Goal: Transaction & Acquisition: Download file/media

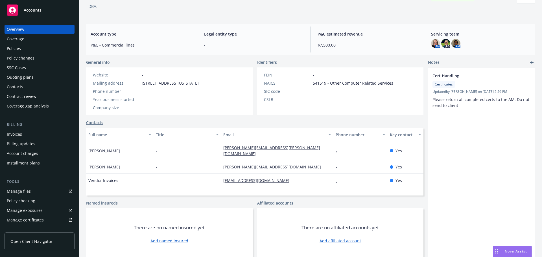
scroll to position [38, 0]
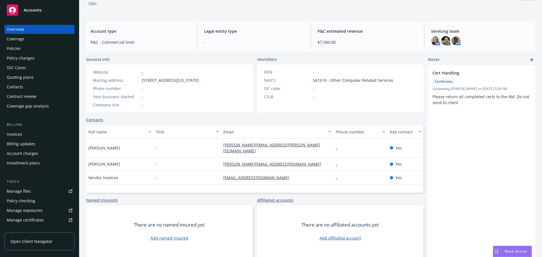
click at [27, 8] on span "Accounts" at bounding box center [33, 10] width 18 height 5
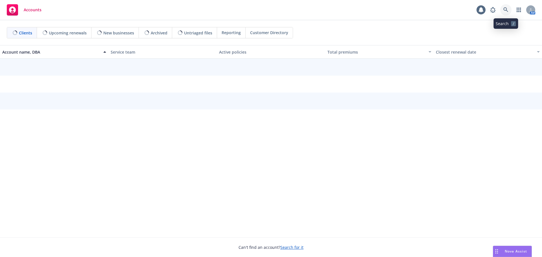
click at [504, 8] on icon at bounding box center [505, 9] width 5 height 5
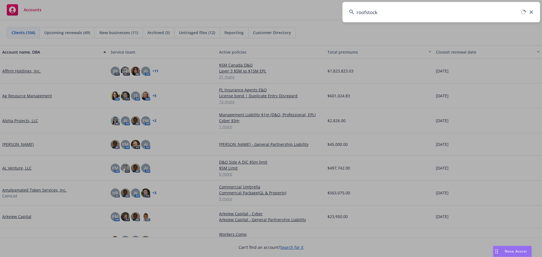
type input "roofstock"
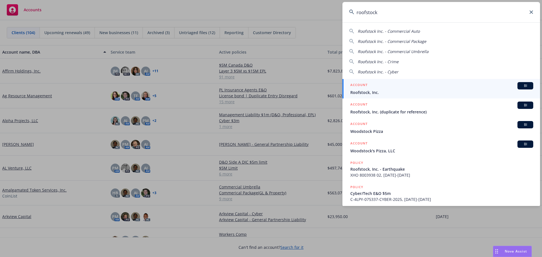
click at [364, 90] on span "Roofstock, Inc." at bounding box center [441, 92] width 183 height 6
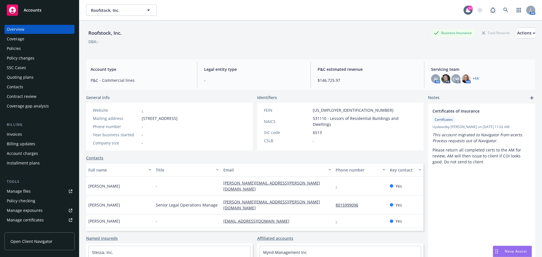
click at [12, 47] on div "Policies" at bounding box center [14, 48] width 14 height 9
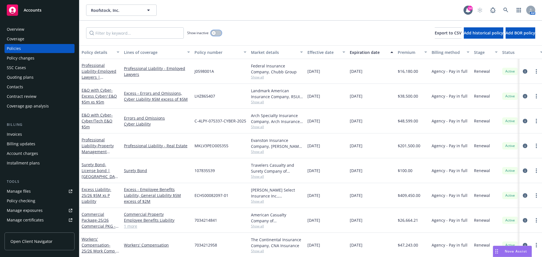
click at [216, 33] on div "button" at bounding box center [214, 33] width 4 height 4
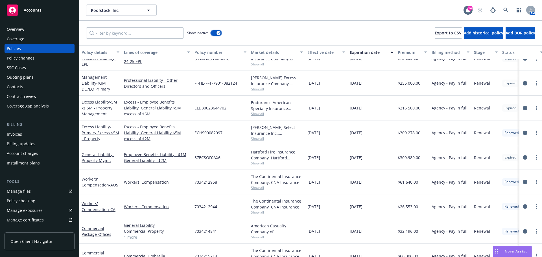
scroll to position [1943, 0]
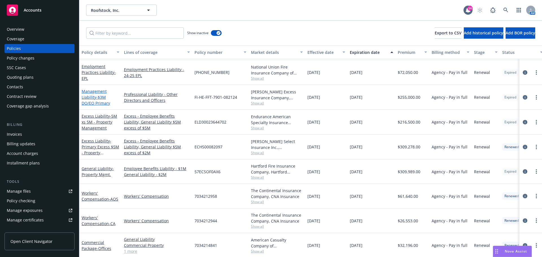
click at [91, 99] on link "Management Liability - $3M DO/EO Primary" at bounding box center [96, 97] width 29 height 17
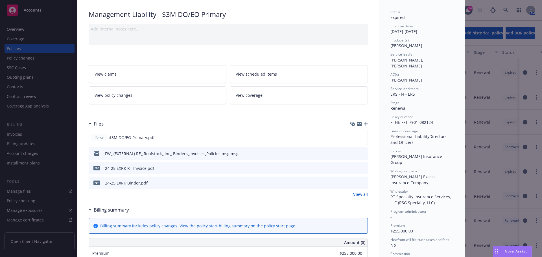
scroll to position [56, 0]
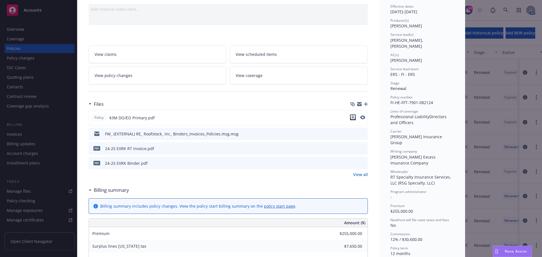
click at [351, 119] on icon "download file" at bounding box center [353, 117] width 5 height 5
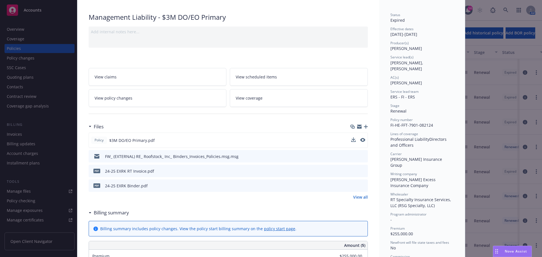
scroll to position [0, 0]
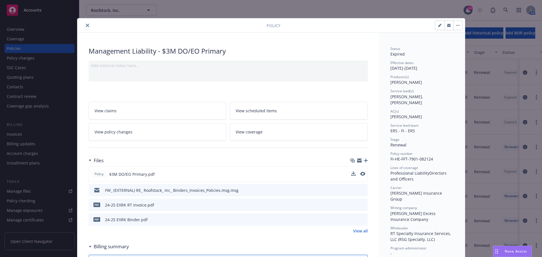
click at [86, 25] on icon "close" at bounding box center [87, 25] width 3 height 3
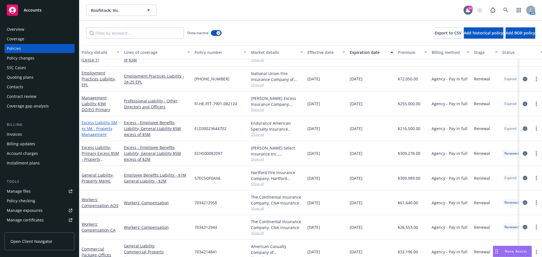
scroll to position [1887, 0]
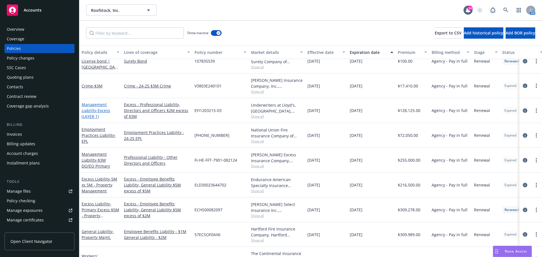
click at [97, 110] on span "- Excess (LAYER 1)" at bounding box center [96, 113] width 29 height 11
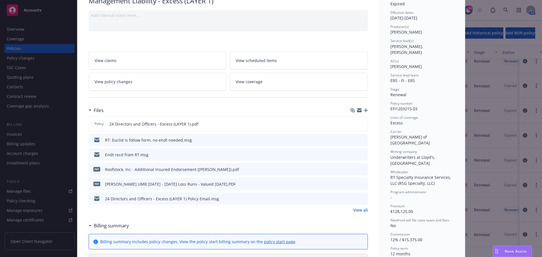
scroll to position [141, 0]
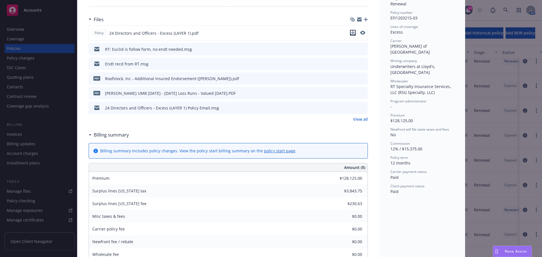
click at [351, 34] on icon "download file" at bounding box center [353, 32] width 5 height 5
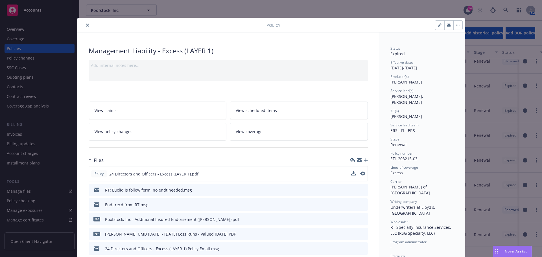
scroll to position [0, 0]
click at [86, 24] on icon "close" at bounding box center [87, 25] width 3 height 3
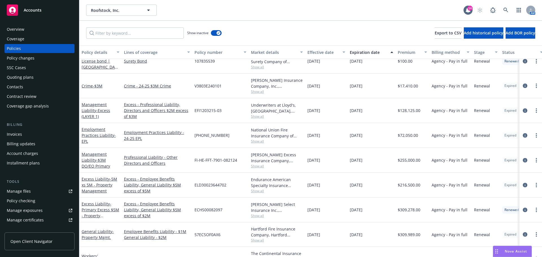
click at [14, 30] on div "Overview" at bounding box center [15, 29] width 17 height 9
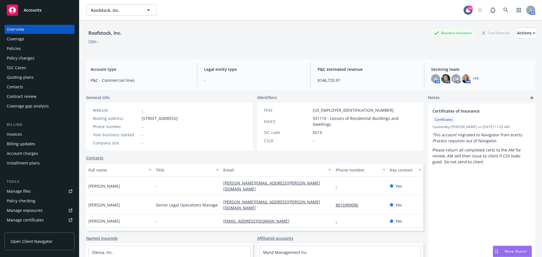
click at [27, 192] on div "Manage files" at bounding box center [19, 191] width 24 height 9
click at [14, 47] on div "Policies" at bounding box center [14, 48] width 14 height 9
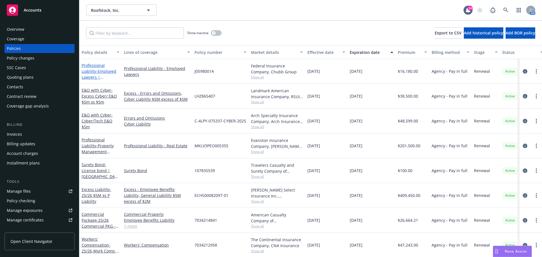
click at [114, 71] on span "- Employed Lawyers | Employed Lawyers Liability" at bounding box center [99, 80] width 35 height 23
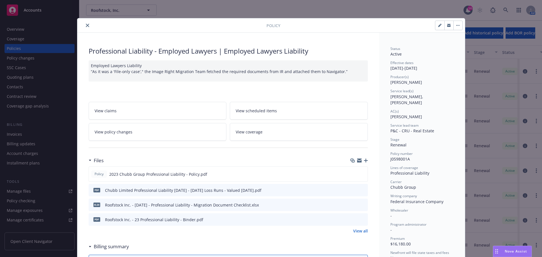
click at [84, 28] on button "close" at bounding box center [87, 25] width 7 height 7
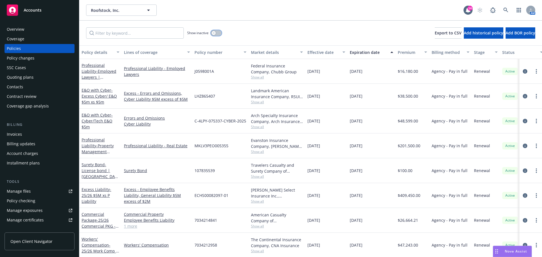
click at [217, 33] on button "button" at bounding box center [216, 33] width 11 height 6
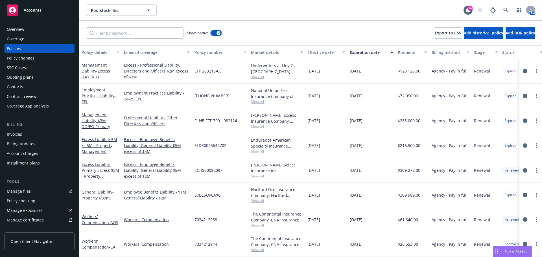
scroll to position [1919, 0]
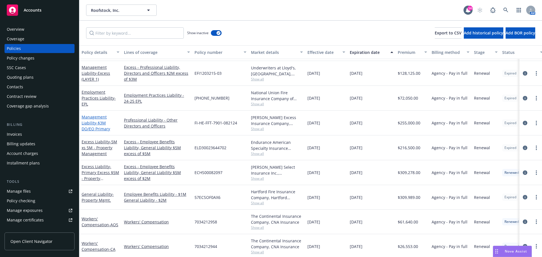
click at [91, 122] on link "Management Liability - $3M DO/EO Primary" at bounding box center [96, 122] width 29 height 17
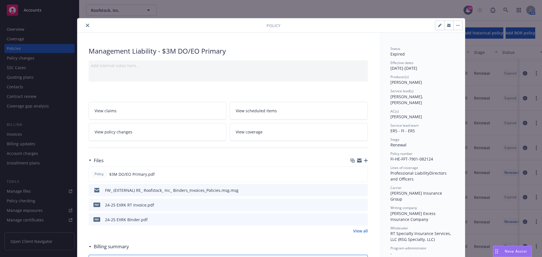
click at [86, 24] on icon "close" at bounding box center [87, 25] width 3 height 3
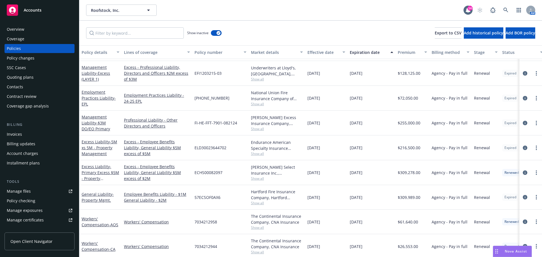
click at [259, 104] on span "Show all" at bounding box center [277, 104] width 52 height 5
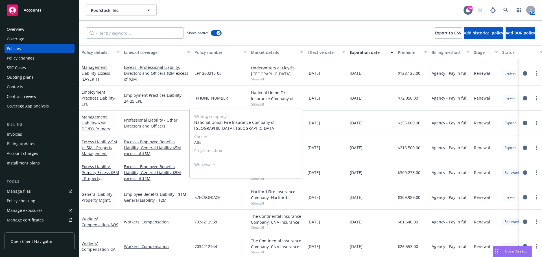
click at [259, 104] on span "Show all" at bounding box center [277, 104] width 52 height 5
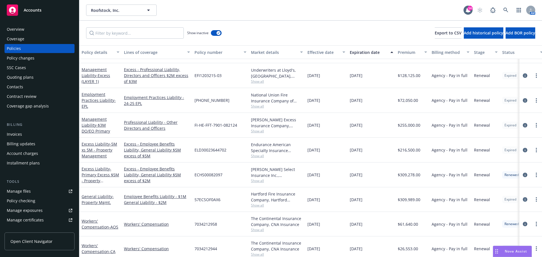
scroll to position [1891, 0]
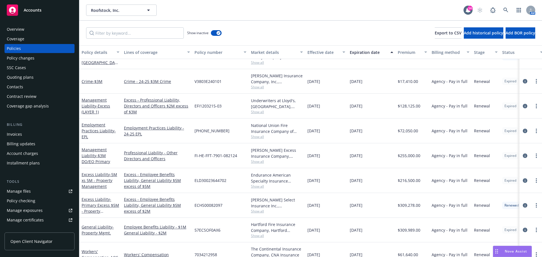
click at [261, 87] on span "Show all" at bounding box center [277, 87] width 52 height 5
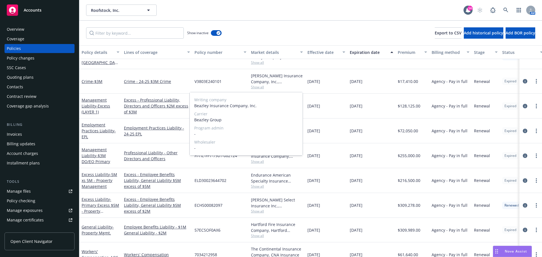
click at [261, 87] on span "Show all" at bounding box center [277, 87] width 52 height 5
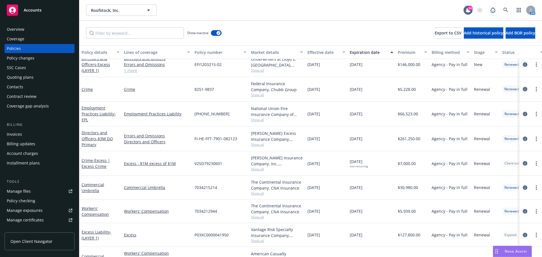
scroll to position [1383, 0]
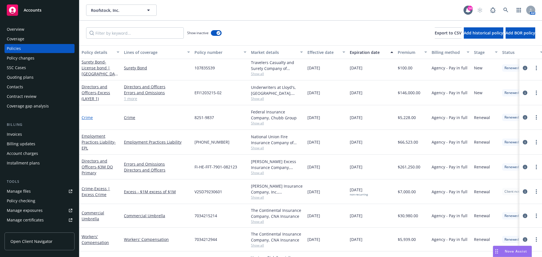
click at [89, 117] on link "Crime" at bounding box center [87, 117] width 11 height 5
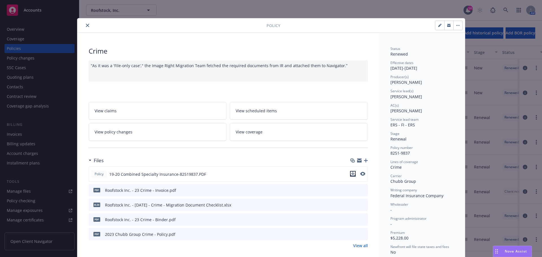
click at [351, 174] on icon "download file" at bounding box center [353, 174] width 5 height 5
click at [86, 27] on icon "close" at bounding box center [87, 25] width 3 height 3
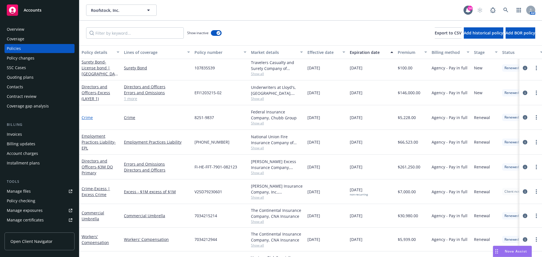
click at [89, 117] on link "Crime" at bounding box center [87, 117] width 11 height 5
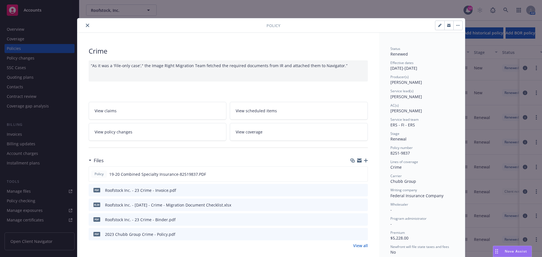
scroll to position [17, 0]
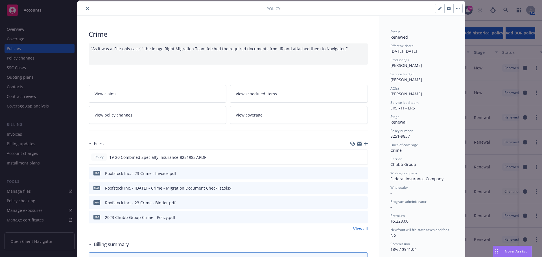
click at [352, 204] on icon "download file" at bounding box center [353, 202] width 5 height 5
click at [85, 10] on button "close" at bounding box center [87, 8] width 7 height 7
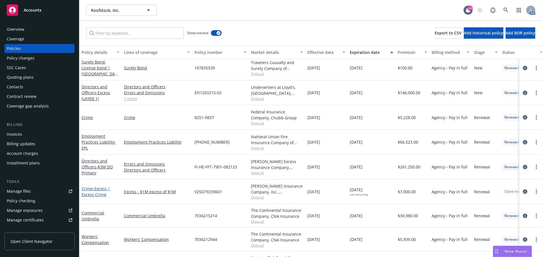
click at [97, 194] on span "- Excess | Excess Crime" at bounding box center [96, 191] width 29 height 11
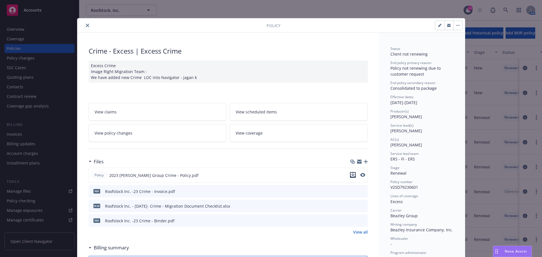
click at [352, 176] on icon "download file" at bounding box center [353, 175] width 5 height 5
click at [86, 24] on icon "close" at bounding box center [87, 25] width 3 height 3
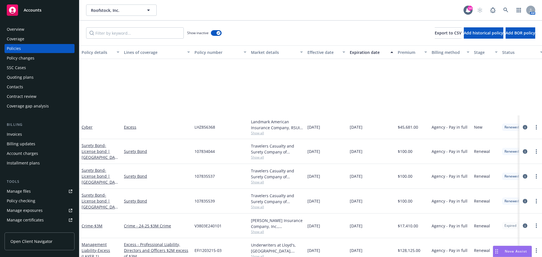
scroll to position [1835, 0]
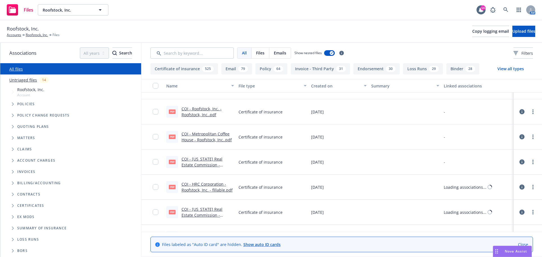
scroll to position [6043, 0]
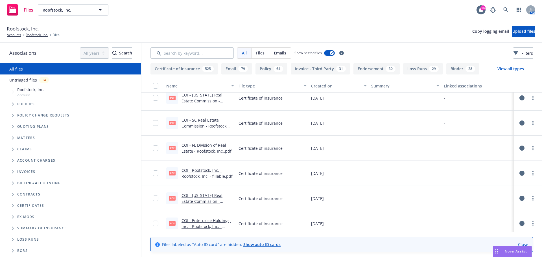
click at [503, 68] on button "View all types" at bounding box center [510, 68] width 45 height 11
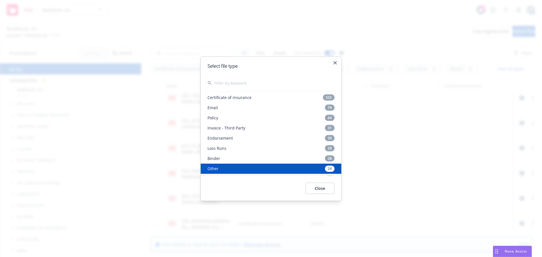
click at [213, 167] on div "Other 24" at bounding box center [271, 168] width 141 height 10
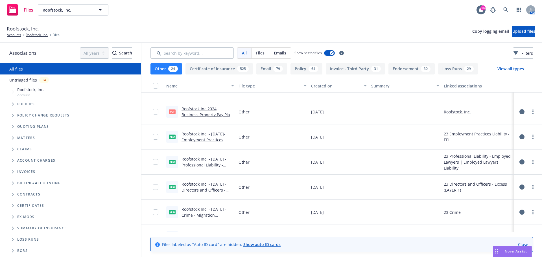
scroll to position [28, 0]
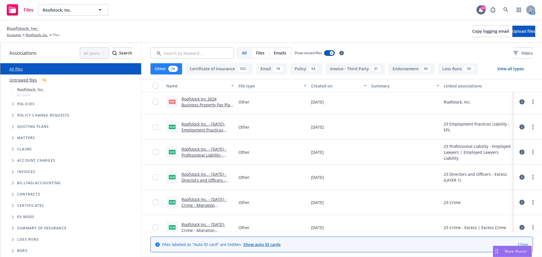
click at [205, 130] on link "Roofstock Inc. - 08-21-2023- Employment Practices Liability - Migration Documen…" at bounding box center [204, 132] width 46 height 23
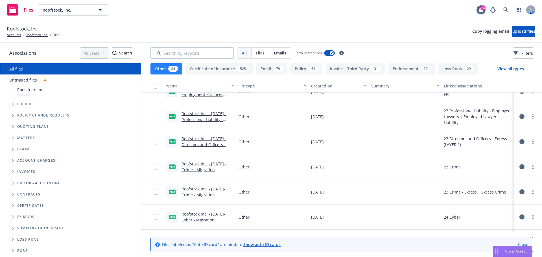
scroll to position [0, 0]
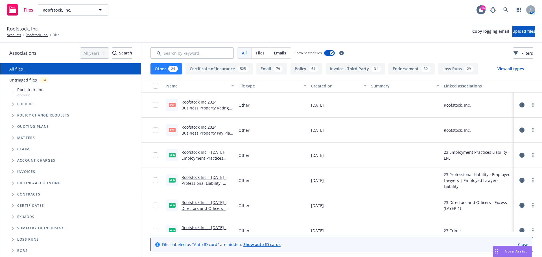
click at [504, 68] on button "View all types" at bounding box center [510, 68] width 45 height 11
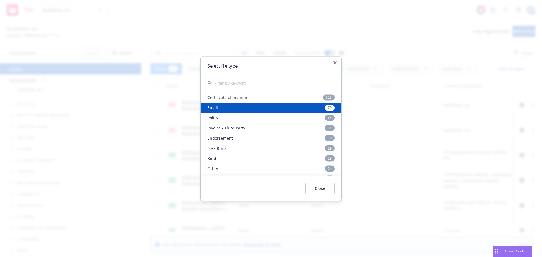
click at [218, 108] on div "Email 79" at bounding box center [271, 107] width 141 height 10
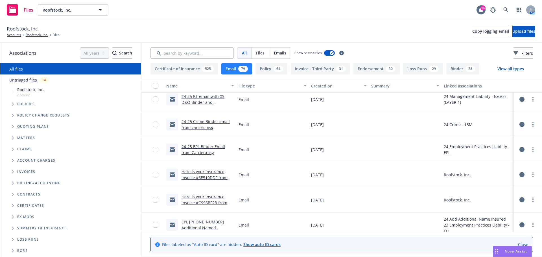
scroll to position [1542, 0]
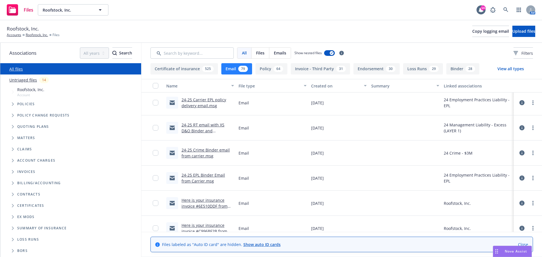
click at [202, 131] on link "24-25 RT email with XS D&O Binder and invoice.msg" at bounding box center [202, 130] width 43 height 17
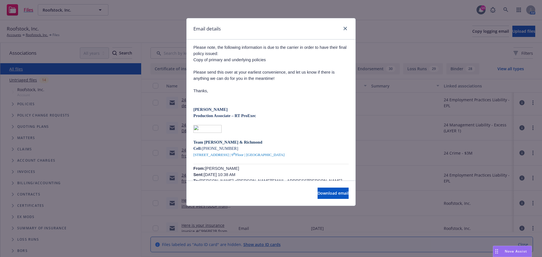
scroll to position [169, 0]
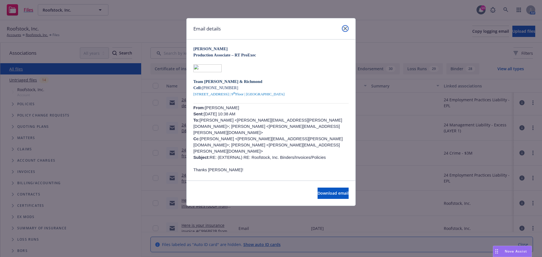
click at [343, 28] on icon "close" at bounding box center [344, 28] width 3 height 3
